Goal: Task Accomplishment & Management: Manage account settings

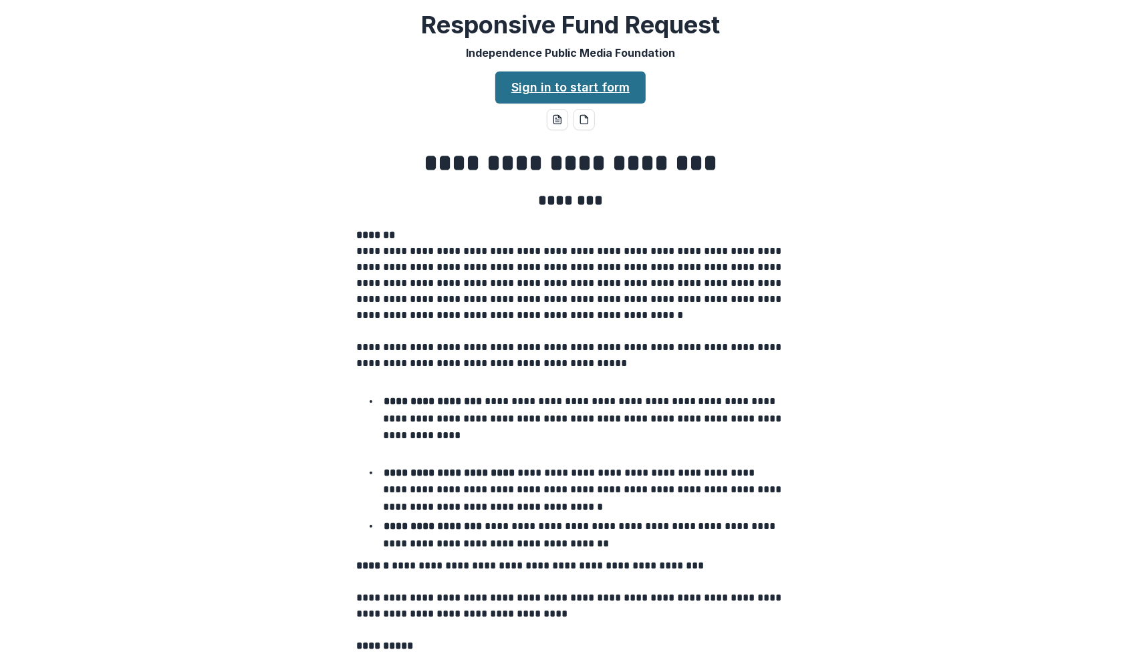
click at [521, 81] on link "Sign in to start form" at bounding box center [570, 88] width 150 height 32
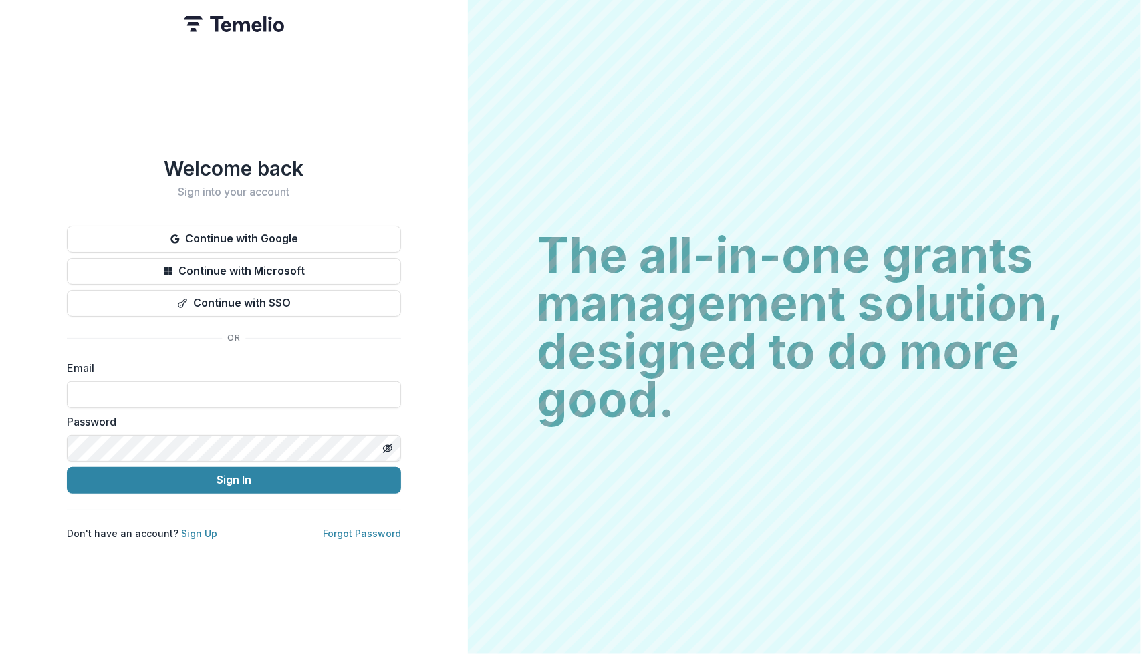
type input "**********"
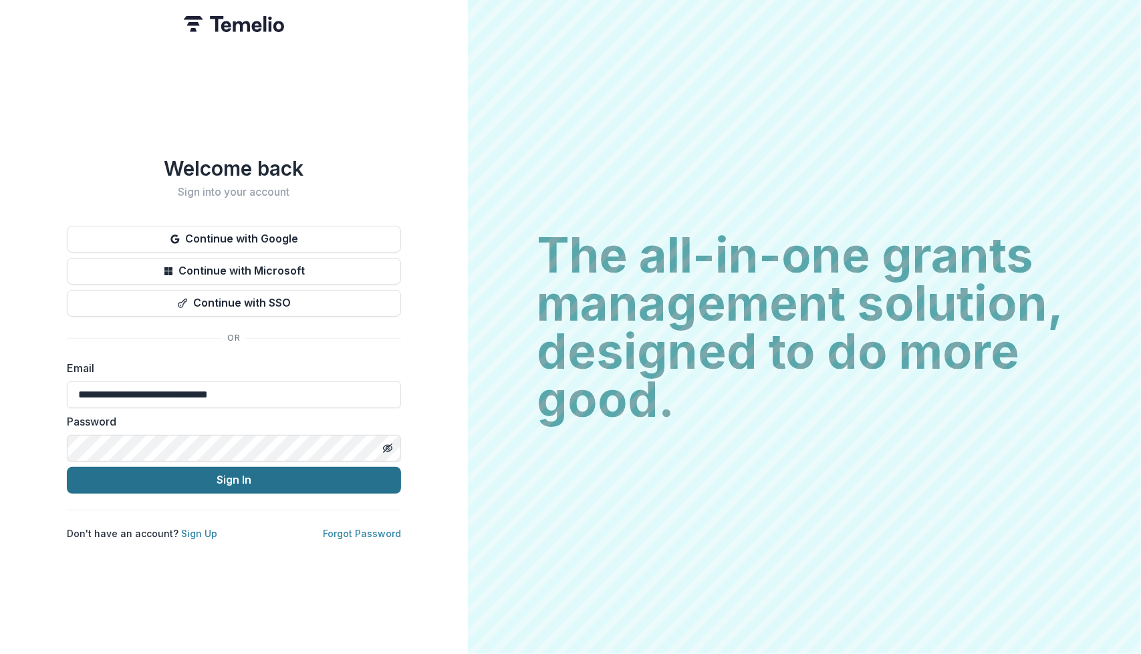
click at [148, 472] on button "Sign In" at bounding box center [234, 480] width 334 height 27
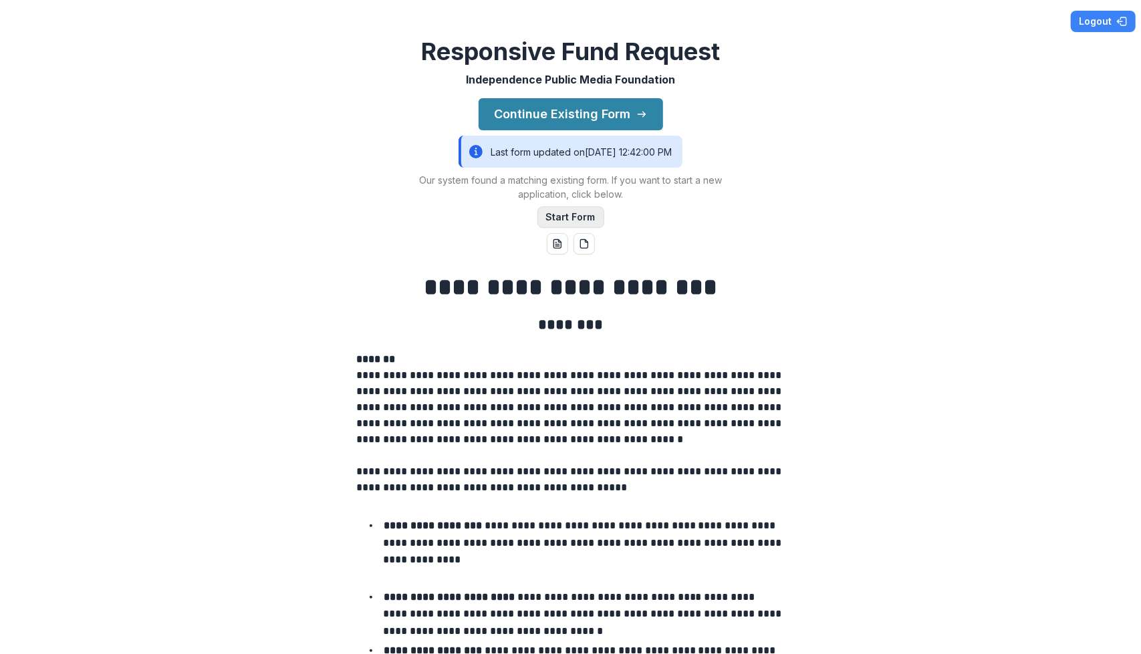
click at [551, 215] on button "Start Form" at bounding box center [570, 217] width 67 height 21
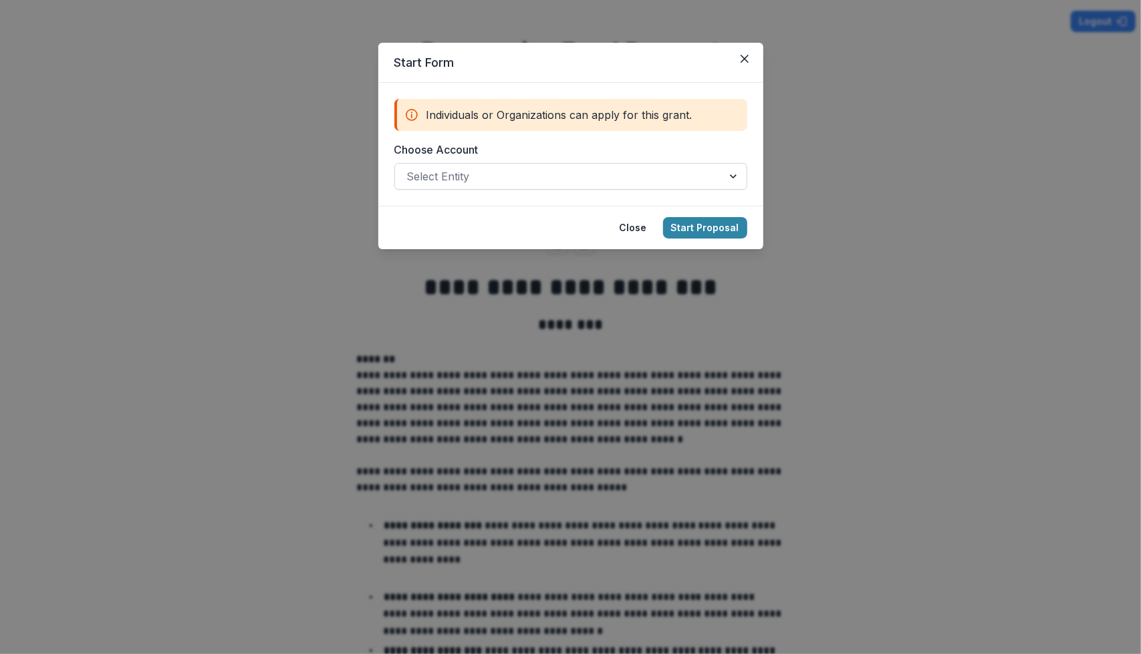
click at [489, 183] on div at bounding box center [558, 176] width 303 height 19
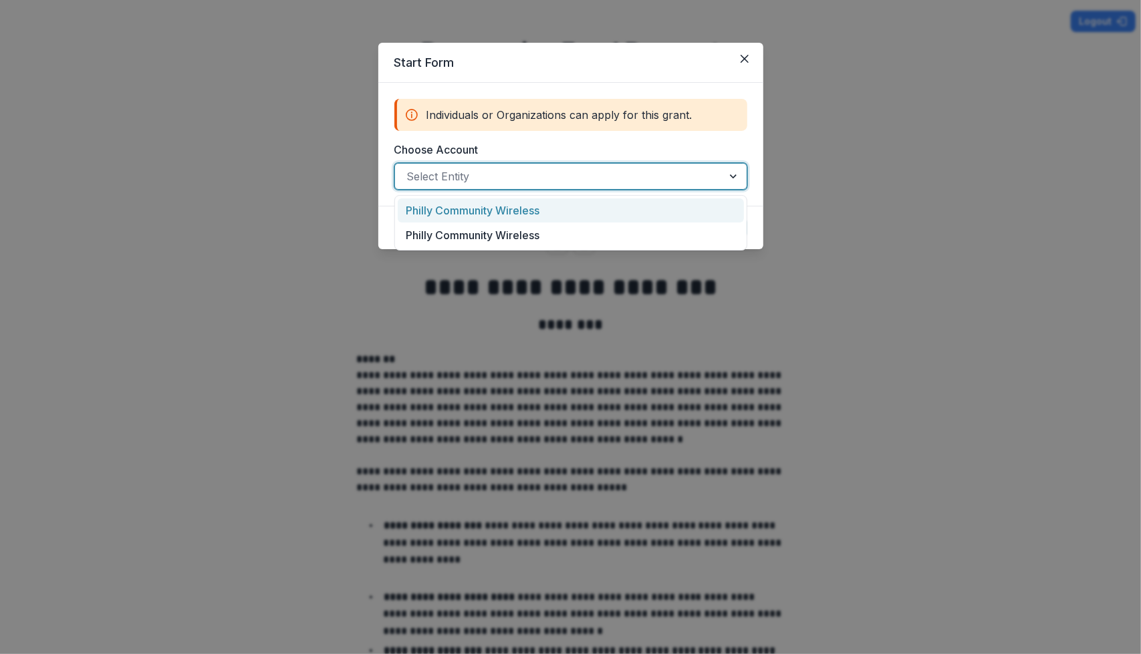
click at [478, 204] on div "Philly Community Wireless" at bounding box center [571, 210] width 346 height 25
click at [580, 180] on div at bounding box center [545, 176] width 277 height 19
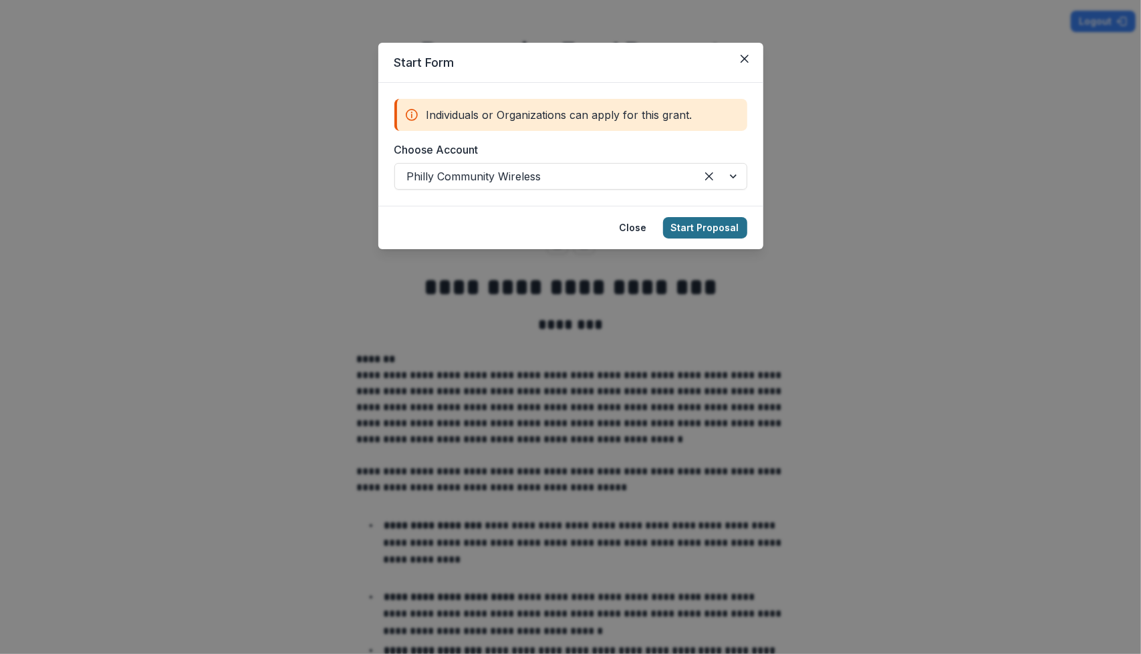
click at [697, 233] on button "Start Proposal" at bounding box center [705, 227] width 84 height 21
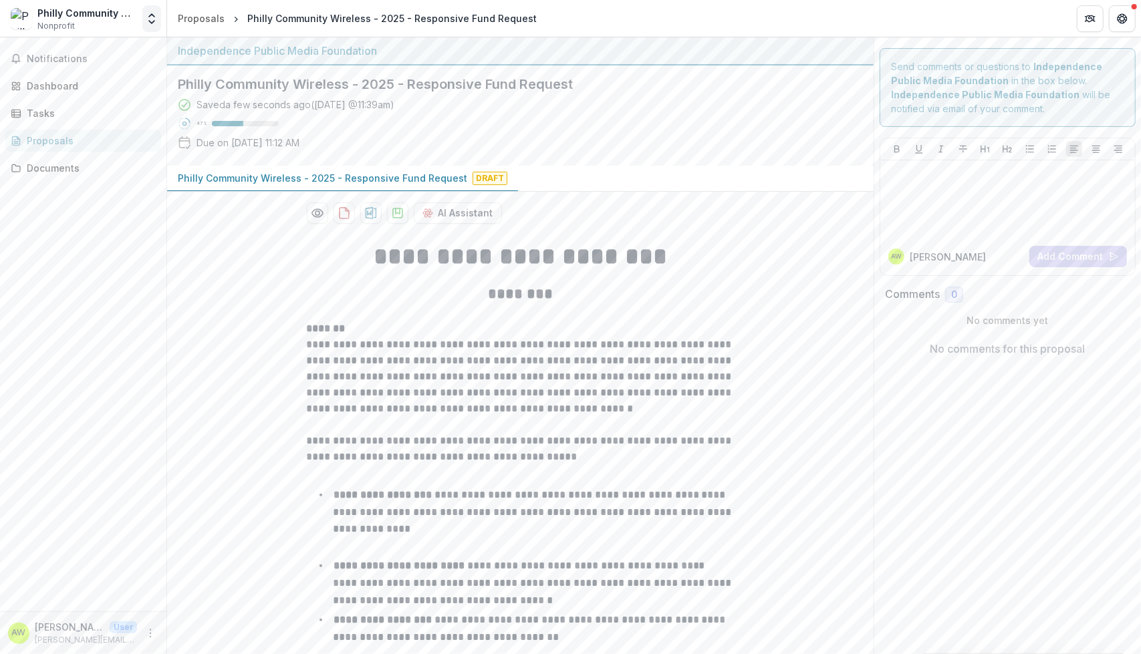
click at [145, 16] on icon "Open entity switcher" at bounding box center [151, 18] width 13 height 13
click at [151, 12] on icon "Open entity switcher" at bounding box center [151, 18] width 13 height 13
click at [98, 124] on link "Team Settings" at bounding box center [87, 126] width 177 height 22
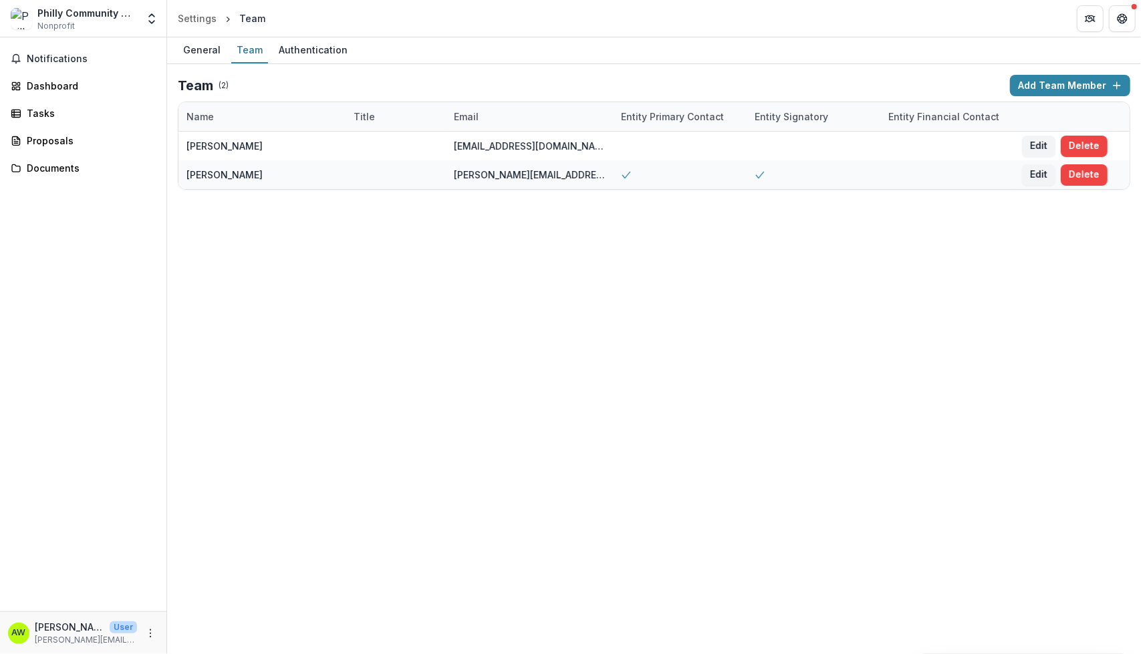
click at [46, 30] on span "Nonprofit" at bounding box center [55, 26] width 37 height 12
click at [1045, 87] on button "Add Team Member" at bounding box center [1070, 85] width 120 height 21
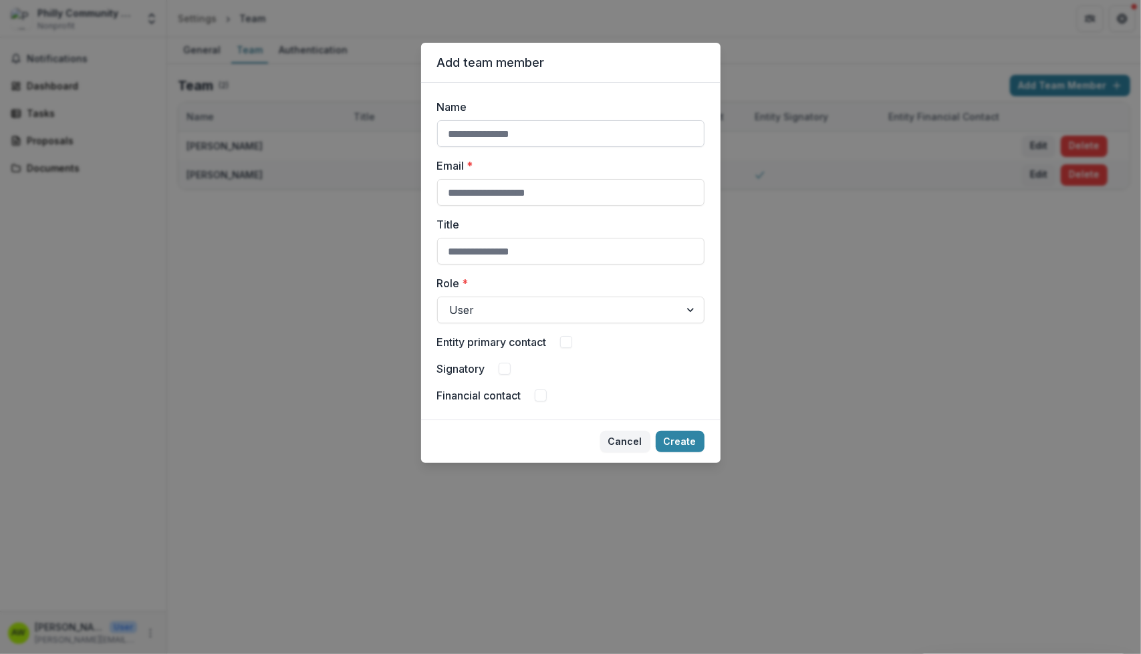
click at [545, 134] on input "Name" at bounding box center [570, 133] width 267 height 27
click at [615, 443] on button "Cancel" at bounding box center [625, 441] width 50 height 21
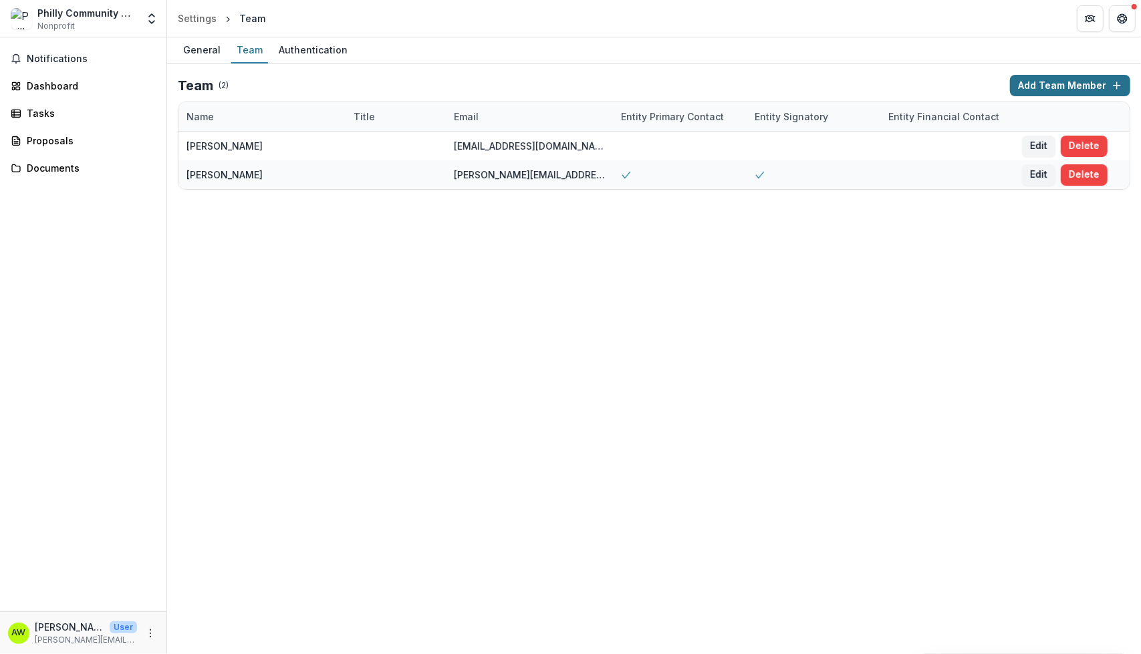
click at [1061, 85] on button "Add Team Member" at bounding box center [1070, 85] width 120 height 21
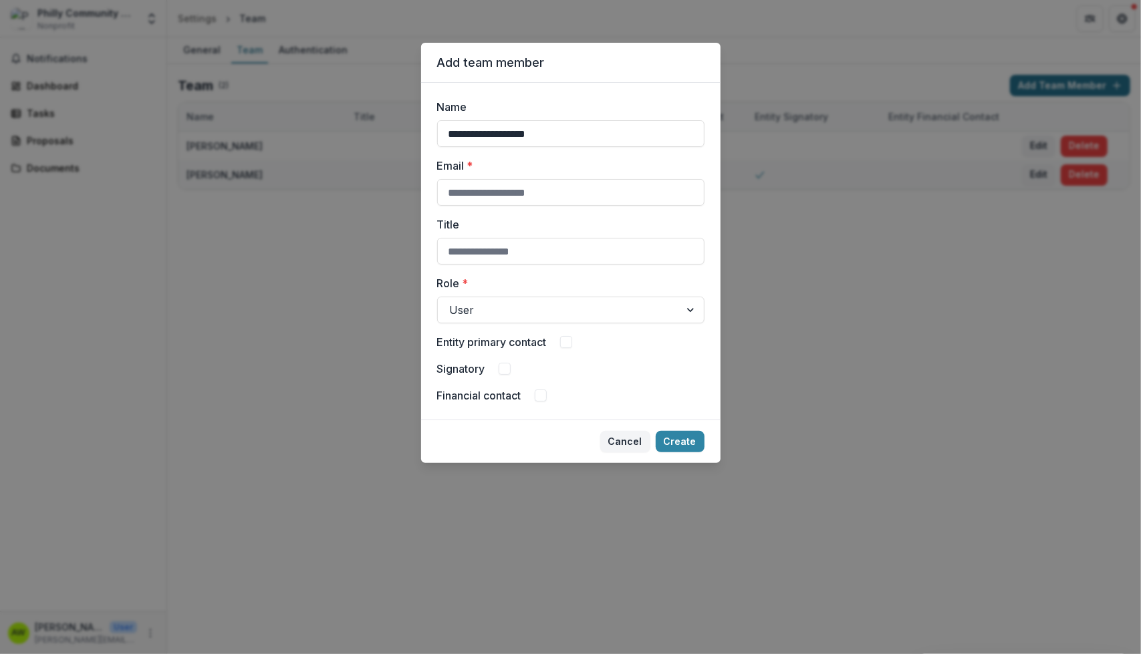
type input "**********"
click at [607, 308] on div at bounding box center [559, 310] width 218 height 19
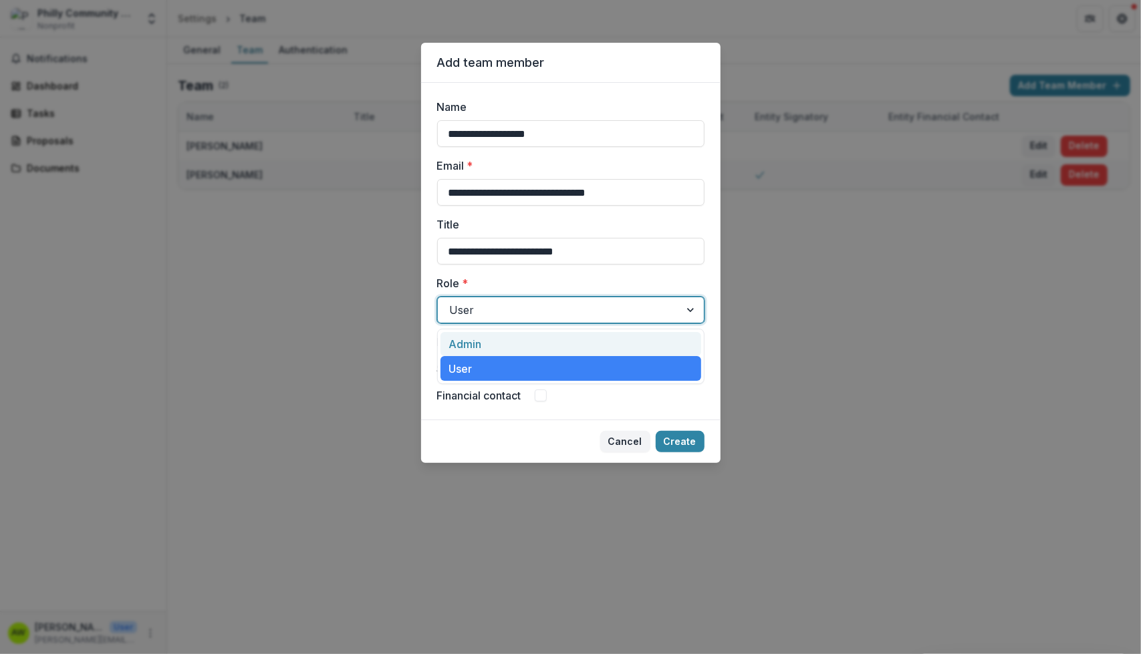
click at [535, 340] on div "Admin" at bounding box center [570, 344] width 261 height 25
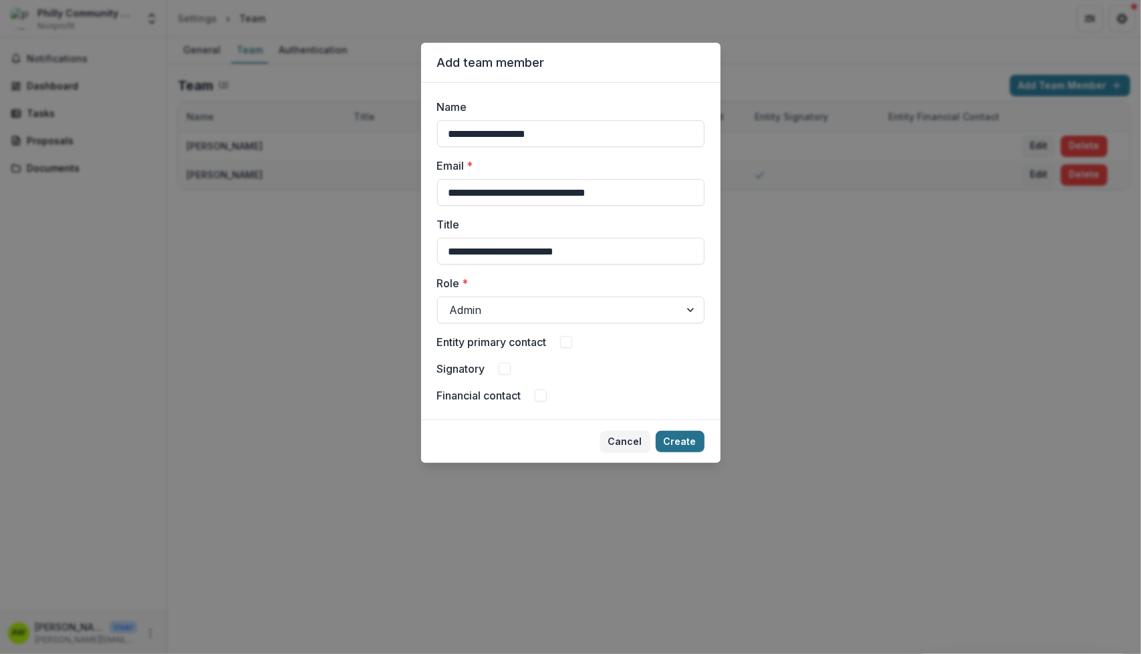
click at [678, 436] on button "Create" at bounding box center [680, 441] width 49 height 21
